Goal: Task Accomplishment & Management: Manage account settings

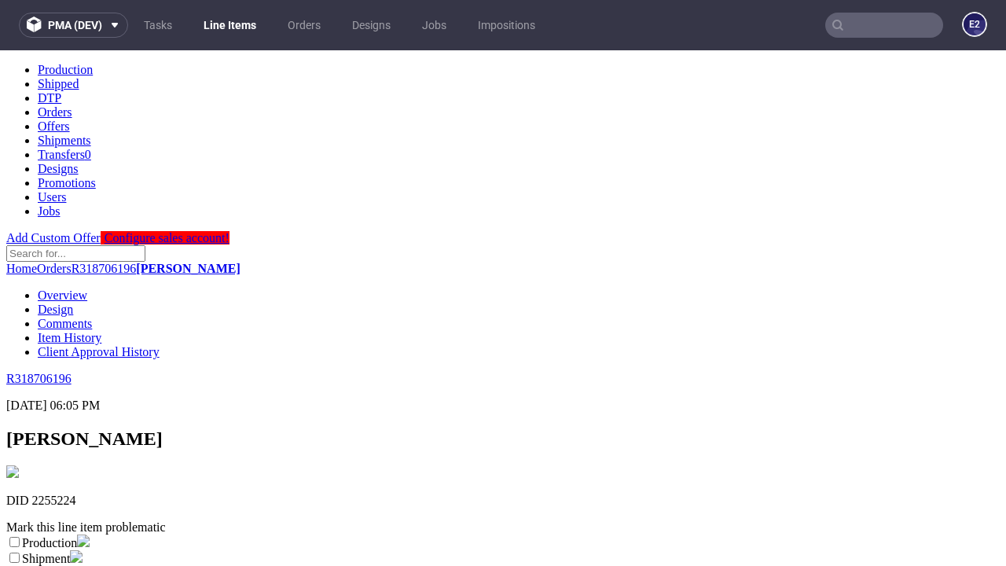
scroll to position [277, 0]
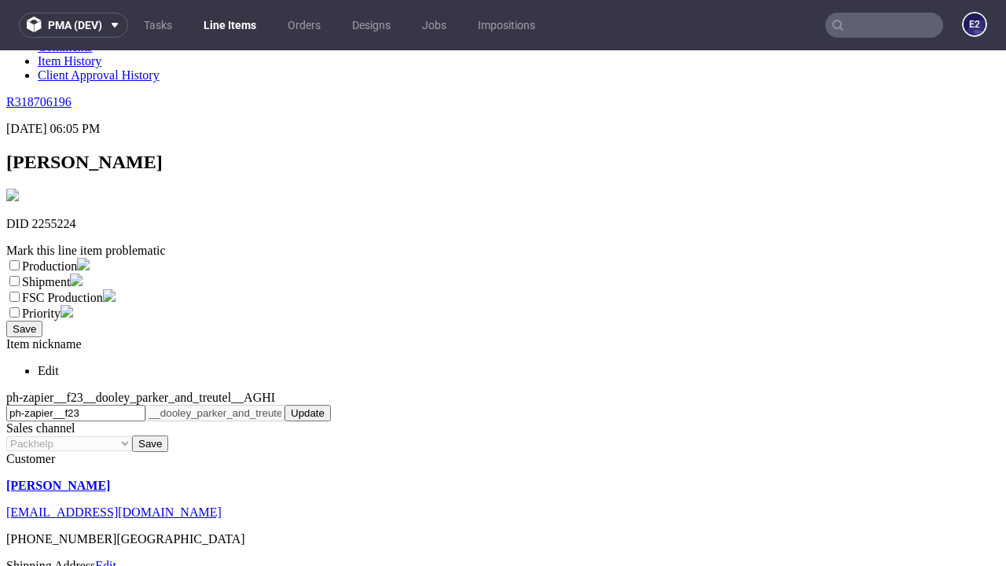
select select "dtp_ca_needed"
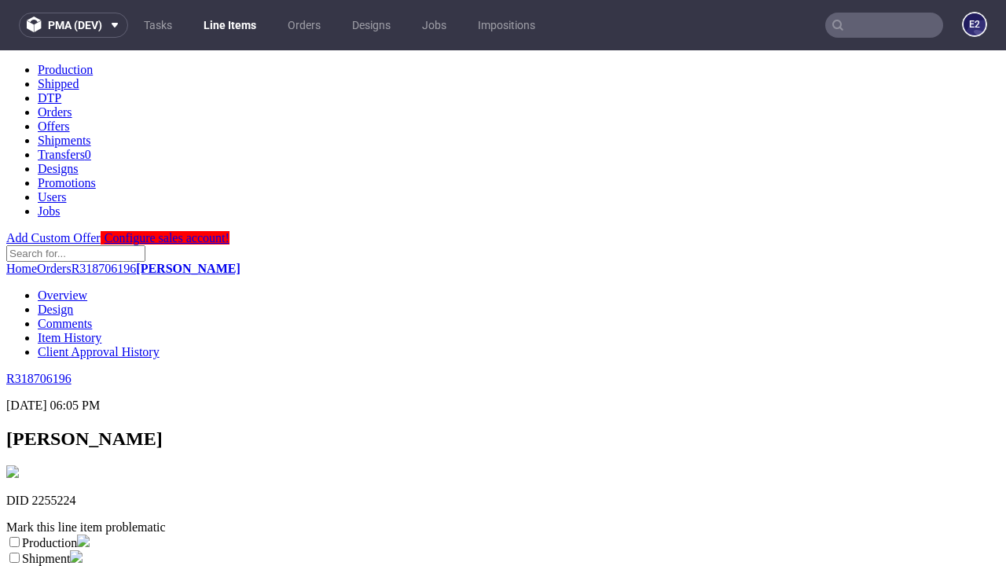
scroll to position [0, 0]
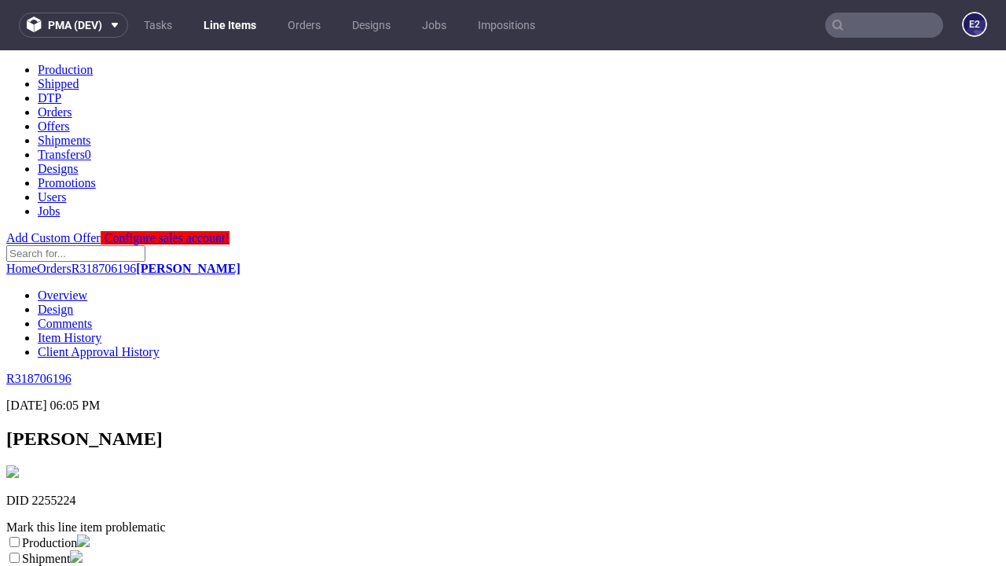
checkbox input "true"
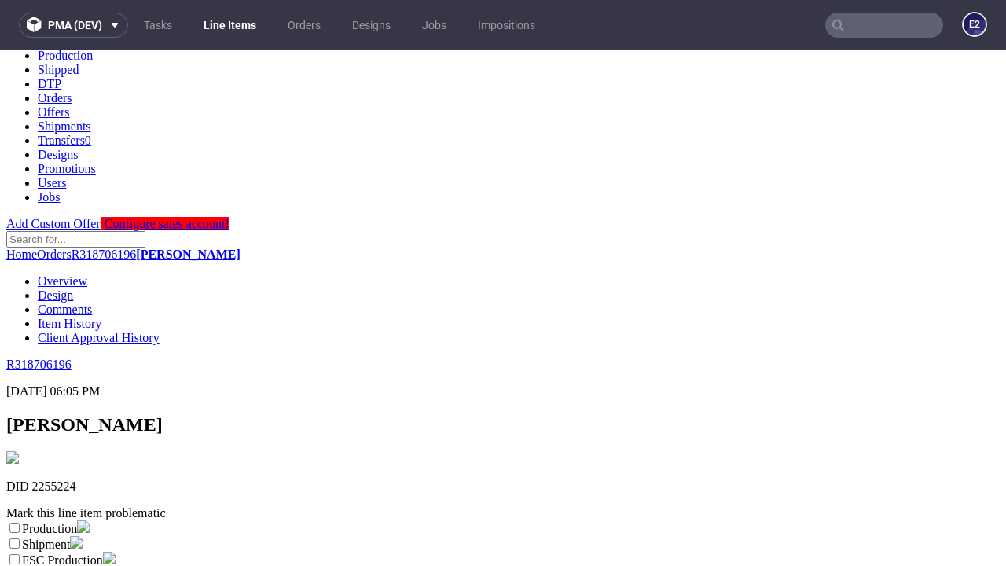
type textarea "test"
